Goal: Task Accomplishment & Management: Use online tool/utility

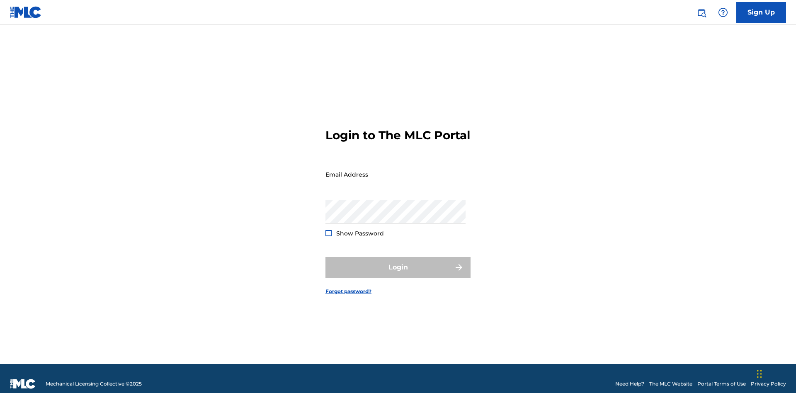
scroll to position [11, 0]
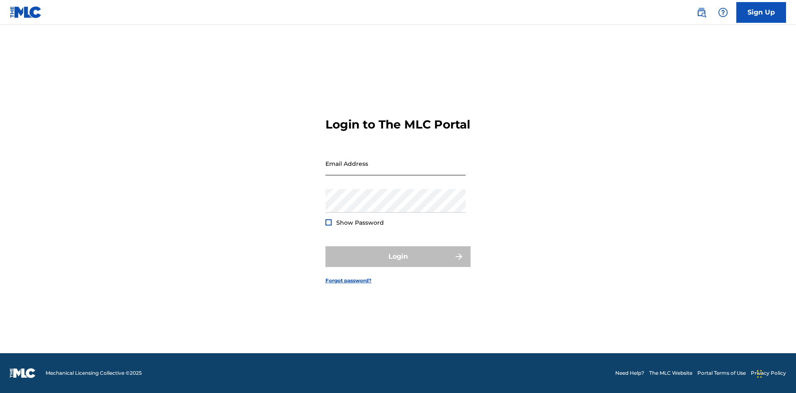
click at [395, 170] on input "Email Address" at bounding box center [395, 164] width 140 height 24
type input "Duke.McTesterson@gmail.com"
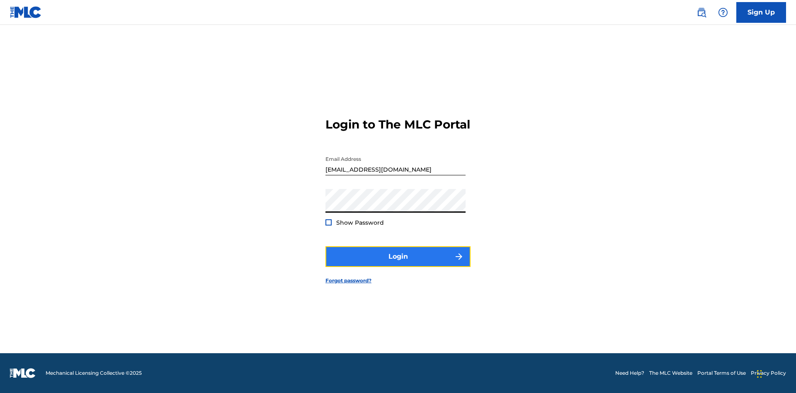
click at [398, 264] on button "Login" at bounding box center [397, 256] width 145 height 21
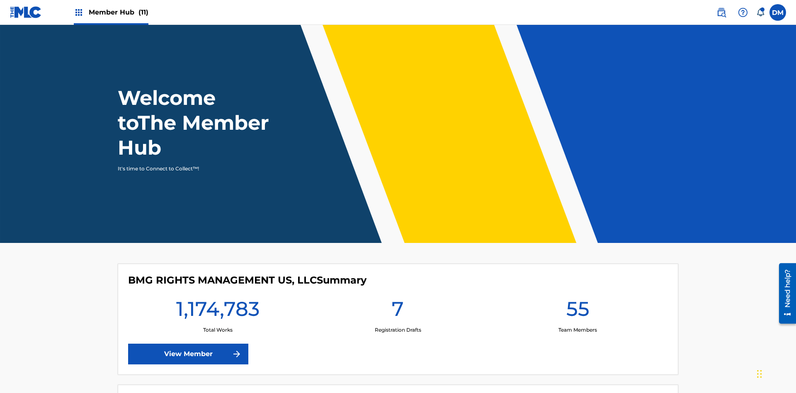
scroll to position [36, 0]
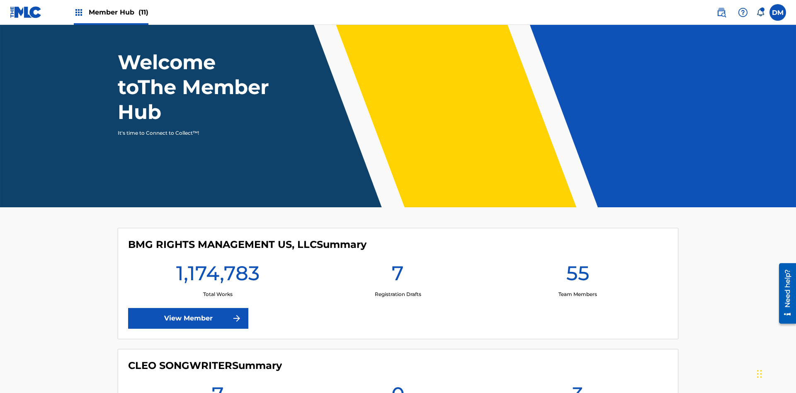
click at [111, 12] on span "Member Hub (11)" at bounding box center [119, 12] width 60 height 10
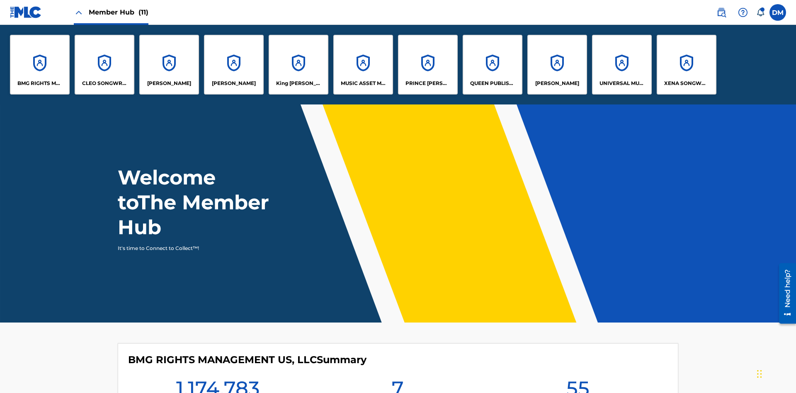
scroll to position [0, 0]
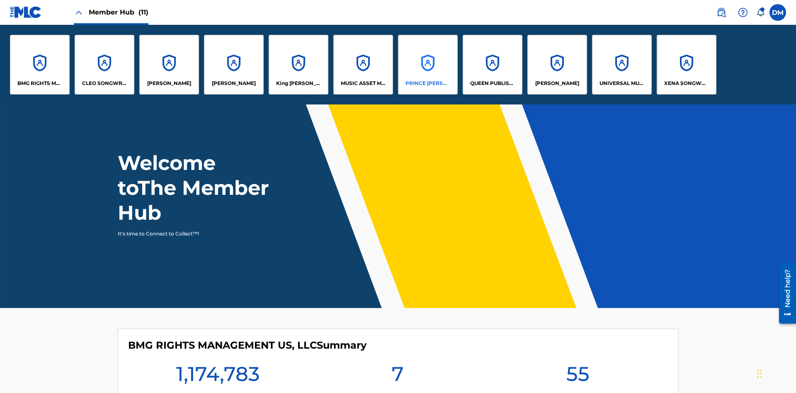
click at [427, 83] on p "PRINCE MCTESTERSON" at bounding box center [427, 83] width 45 height 7
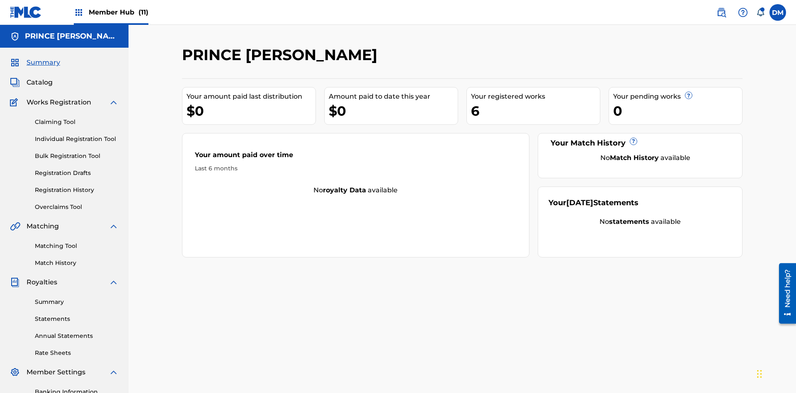
scroll to position [85, 0]
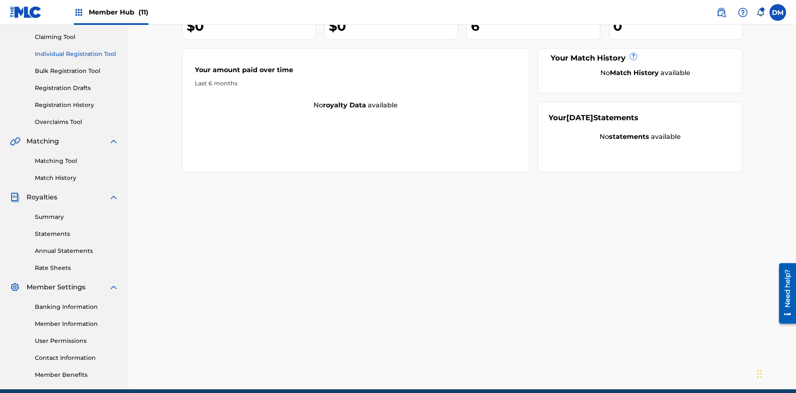
click at [77, 54] on link "Individual Registration Tool" at bounding box center [77, 54] width 84 height 9
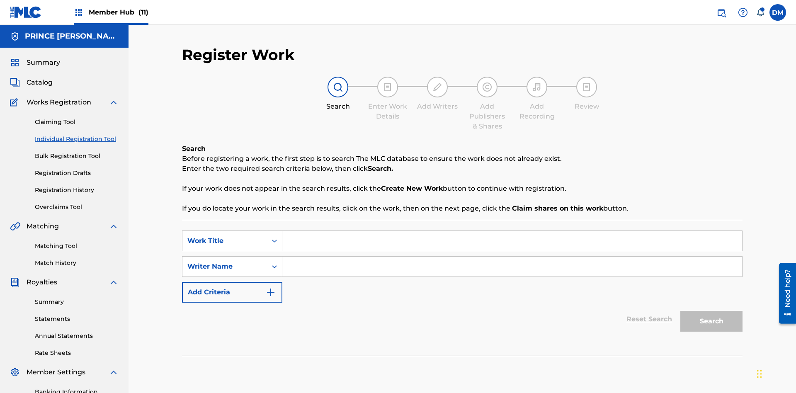
scroll to position [121, 0]
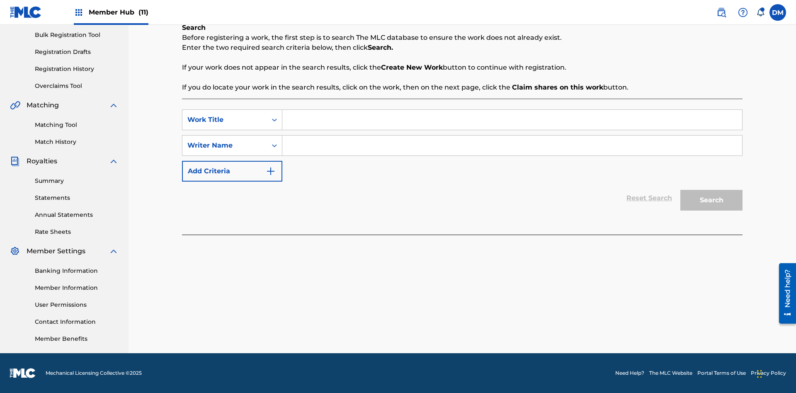
click at [512, 120] on input "Search Form" at bounding box center [512, 120] width 460 height 20
type input "Delete All Registered Drafts"
click at [512, 145] on input "Search Form" at bounding box center [512, 145] width 460 height 20
type input "QWERTYUIOP"
click at [711, 200] on button "Search" at bounding box center [711, 200] width 62 height 21
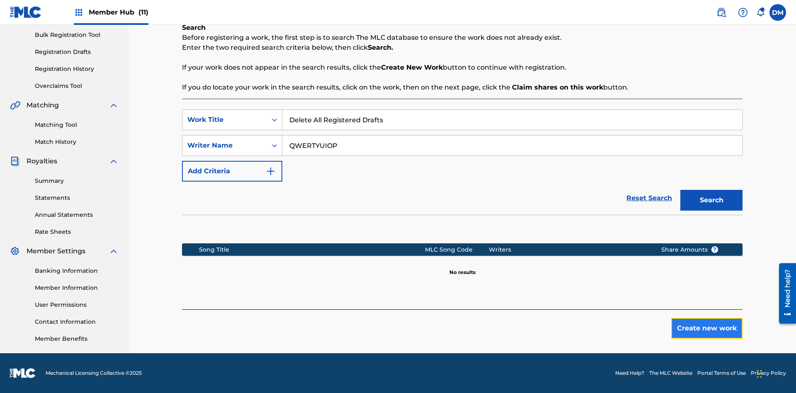
click at [706, 328] on button "Create new work" at bounding box center [706, 328] width 71 height 21
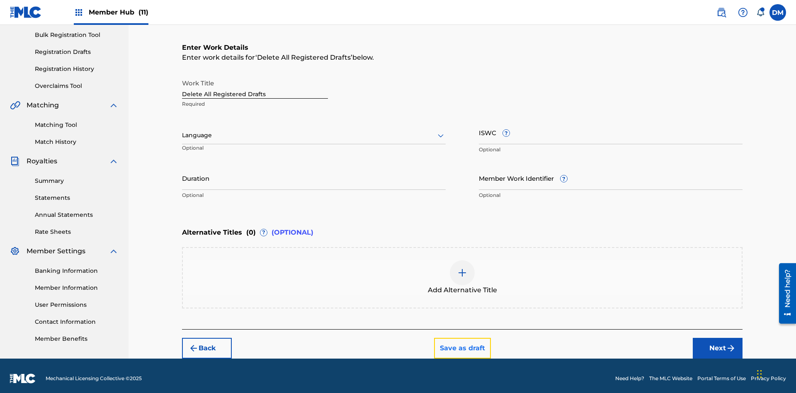
click at [462, 342] on button "Save as draft" at bounding box center [462, 348] width 57 height 21
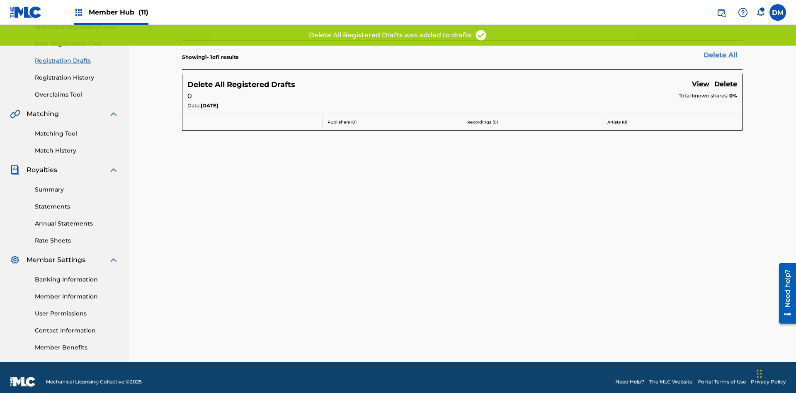
click at [723, 55] on link "Delete All" at bounding box center [722, 55] width 39 height 10
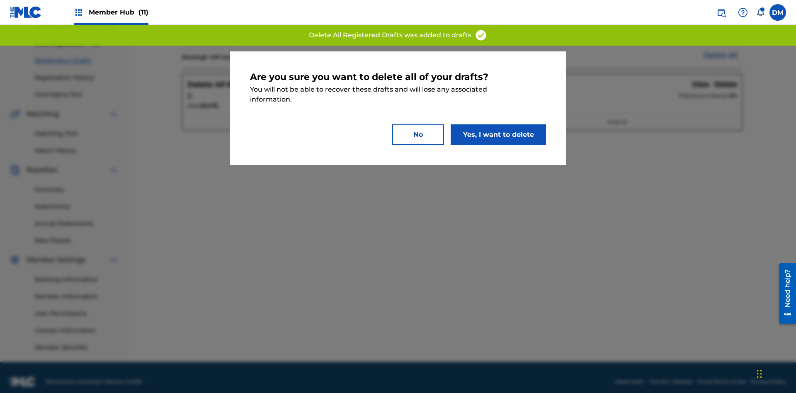
scroll to position [121, 0]
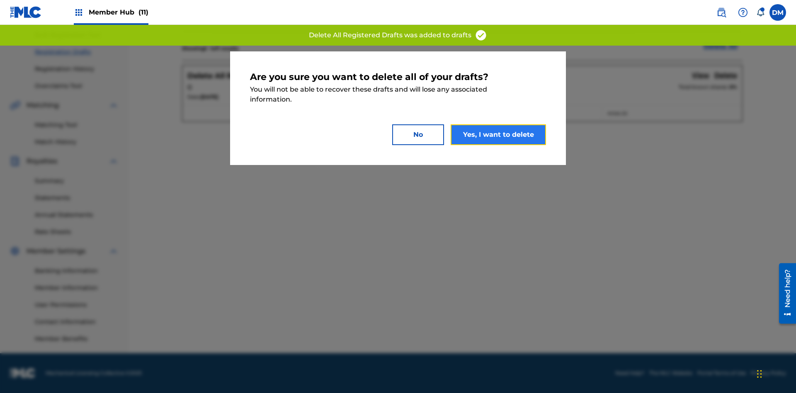
click at [498, 134] on button "Yes, I want to delete" at bounding box center [497, 134] width 95 height 21
